Goal: Information Seeking & Learning: Learn about a topic

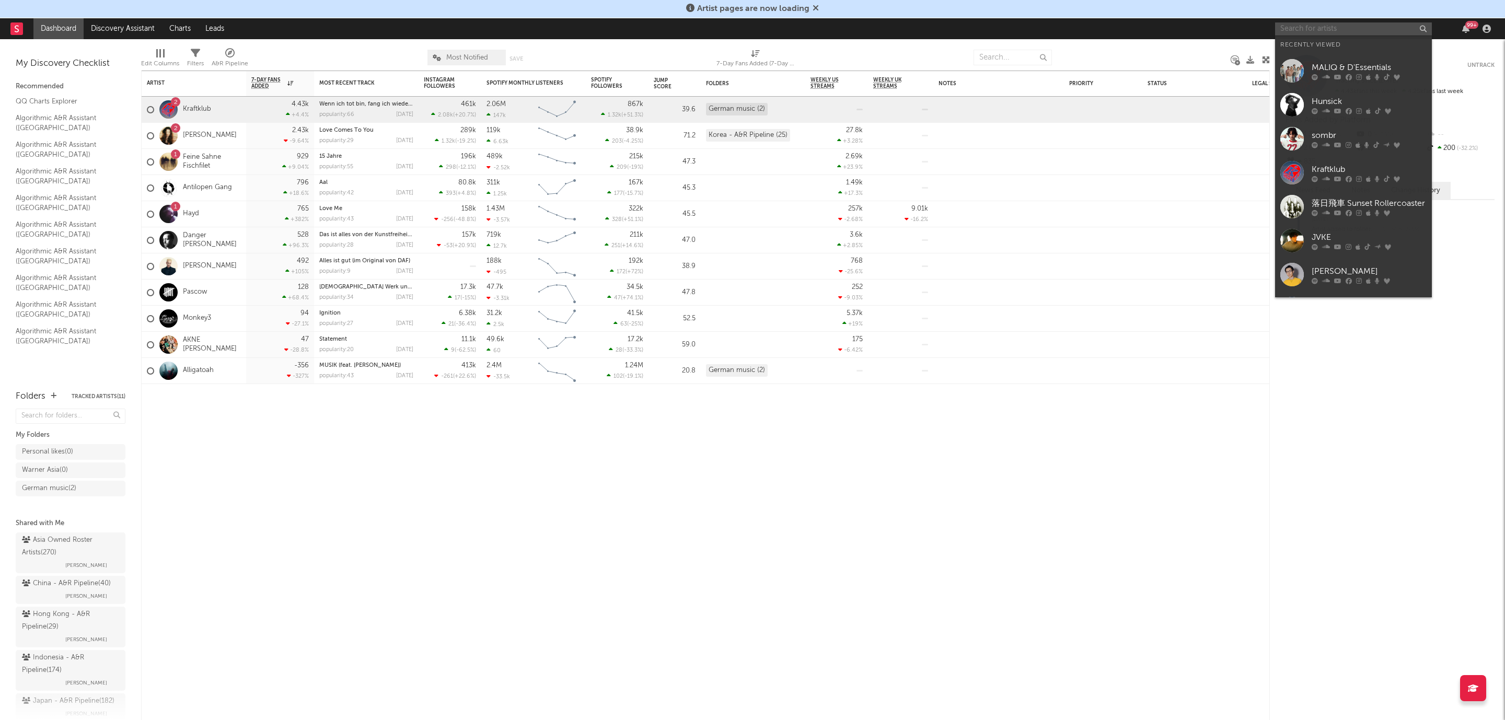
click at [1336, 33] on input "text" at bounding box center [1353, 28] width 157 height 13
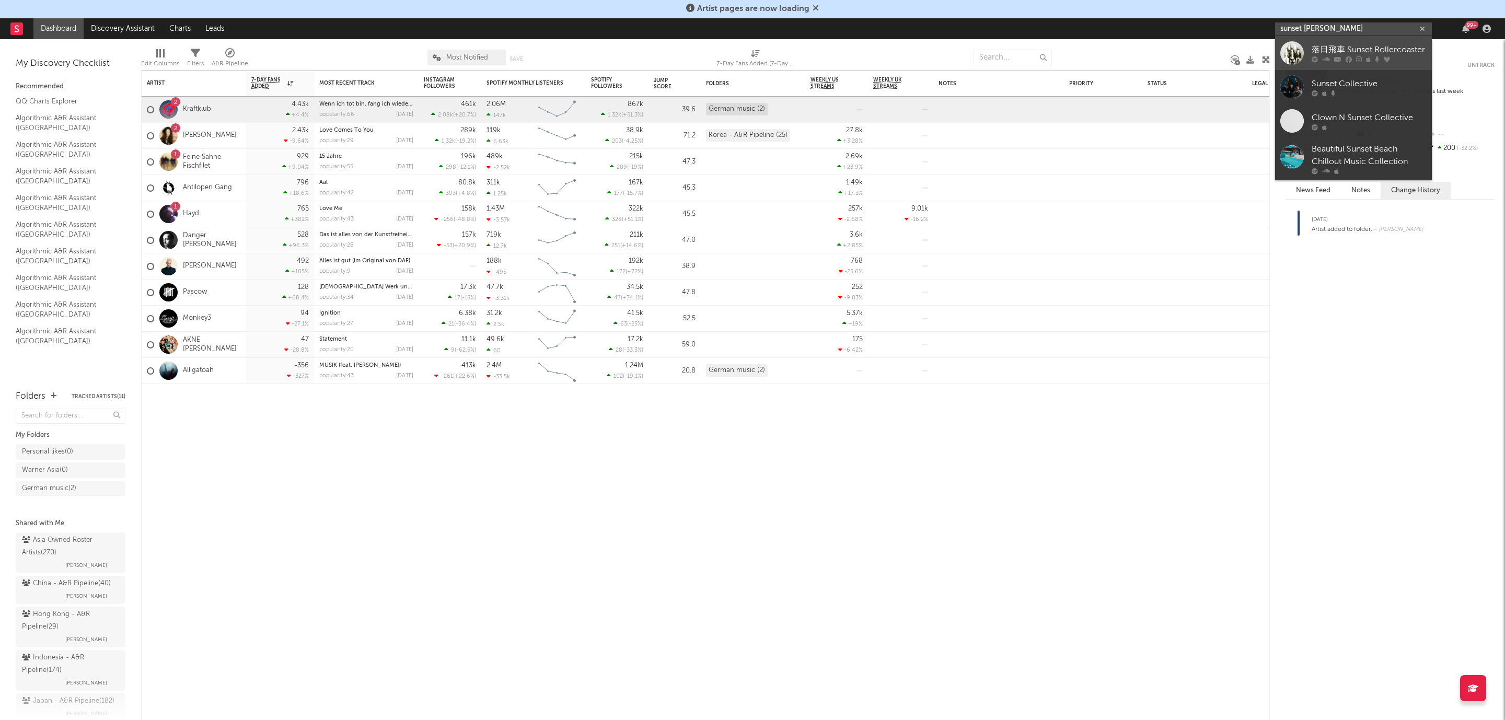
type input "sunset [PERSON_NAME]"
click at [1343, 51] on div "落日飛車 Sunset Rollercoaster" at bounding box center [1369, 50] width 115 height 13
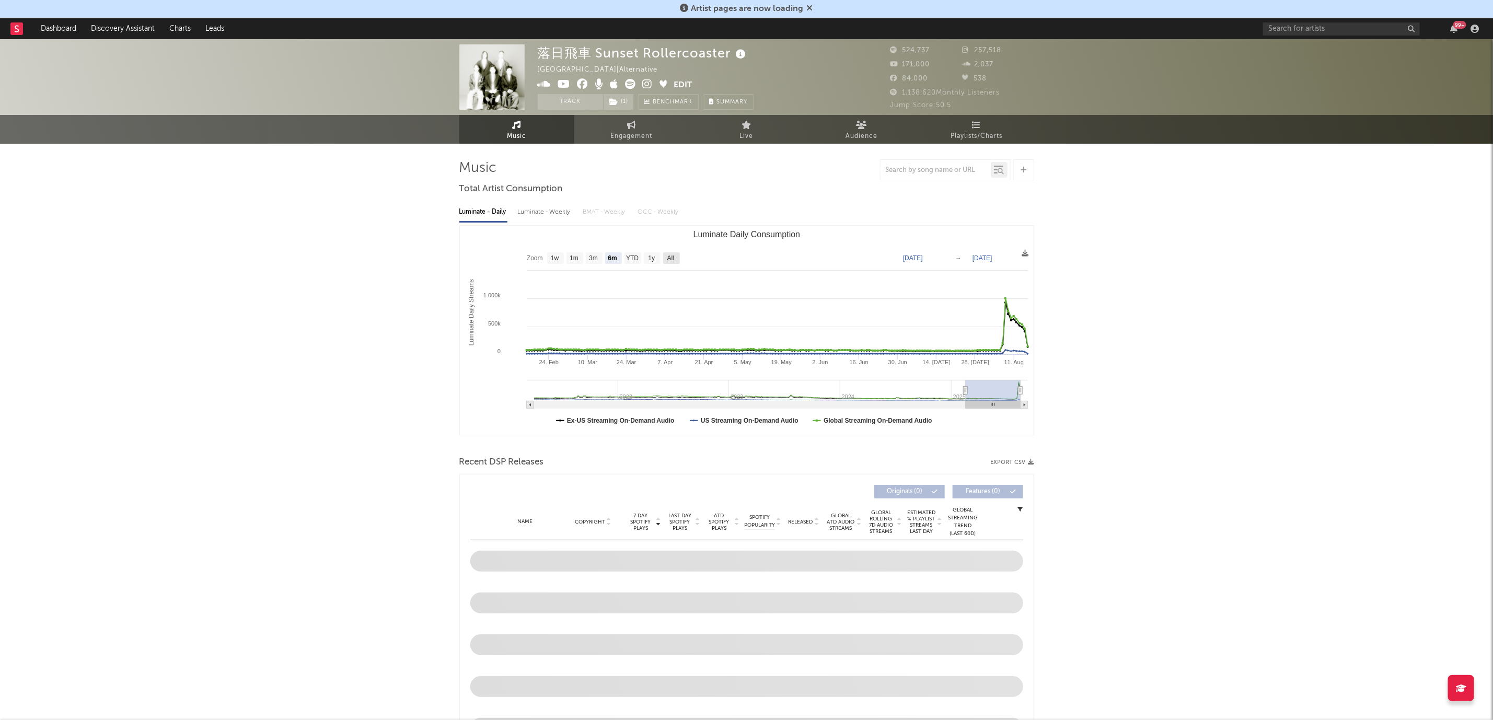
click at [673, 259] on text "All" at bounding box center [670, 258] width 7 height 7
select select "All"
type input "[DATE]"
